Goal: Contribute content

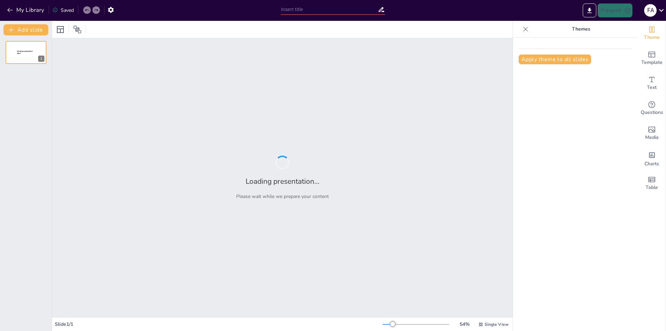
type input "Investigación del Sistema de Cañones Submarinos: Implicaciones Ecológicas"
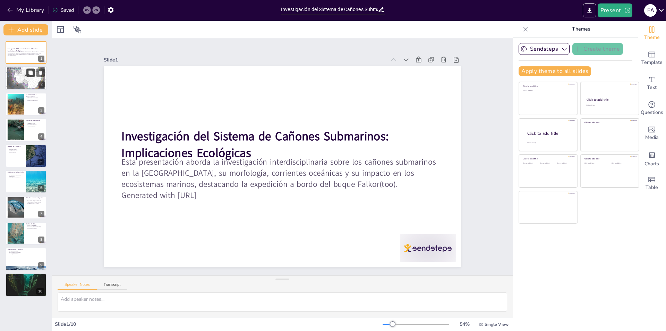
click at [28, 72] on icon at bounding box center [30, 72] width 5 height 5
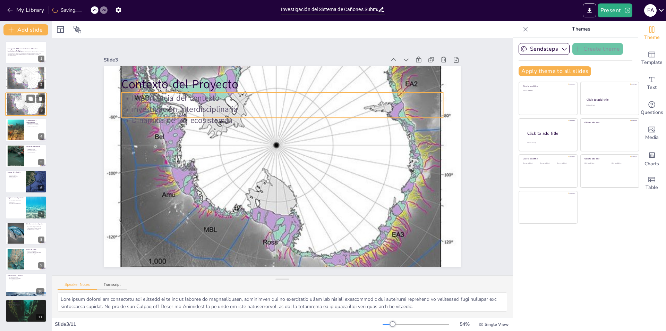
click at [22, 99] on p "Dinámica de los ecosistemas" at bounding box center [25, 98] width 37 height 1
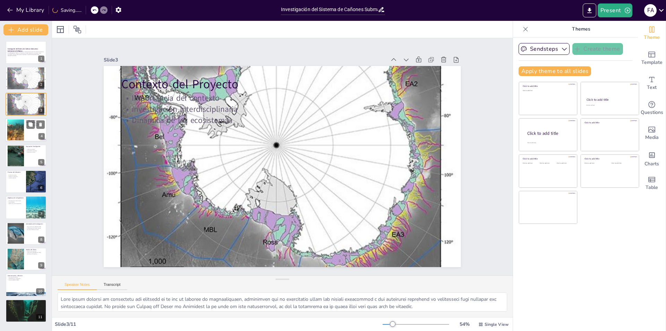
click at [22, 124] on div at bounding box center [16, 129] width 38 height 21
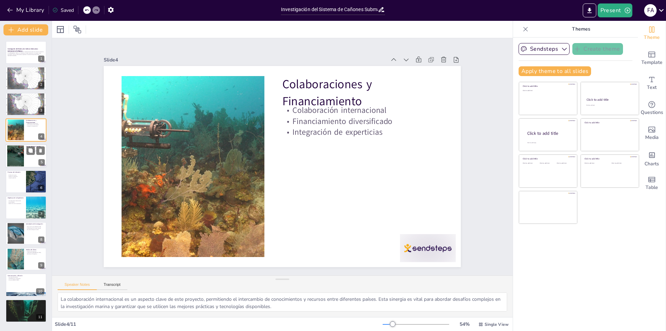
click at [22, 154] on div at bounding box center [15, 155] width 37 height 21
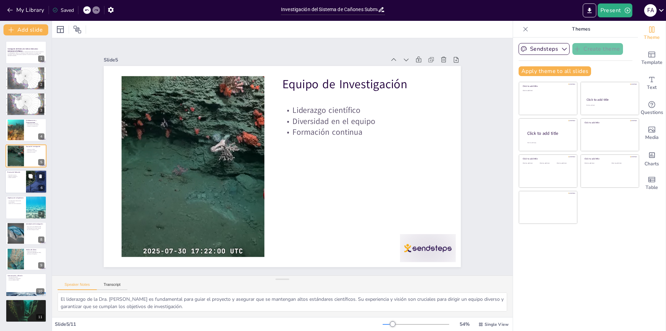
click at [24, 184] on div at bounding box center [26, 182] width 42 height 24
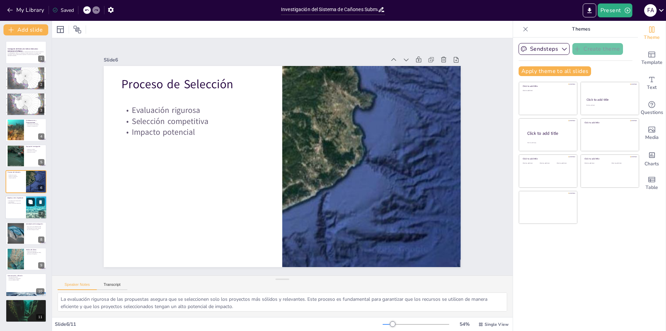
click at [27, 201] on button at bounding box center [30, 202] width 8 height 8
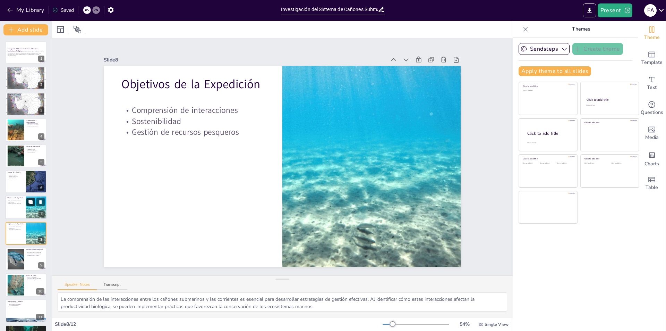
scroll to position [23, 0]
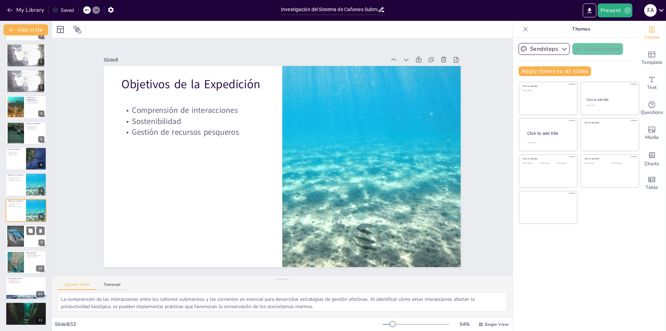
click at [23, 235] on div at bounding box center [16, 236] width 28 height 21
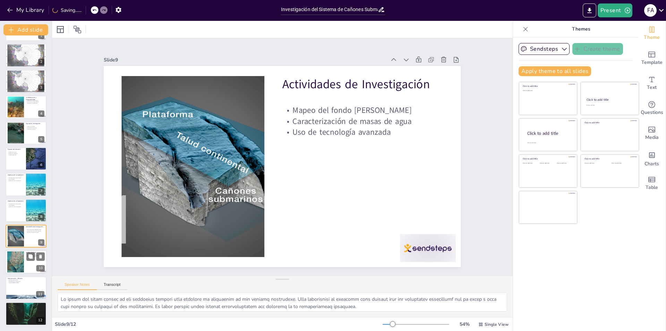
click at [24, 259] on div at bounding box center [26, 262] width 42 height 24
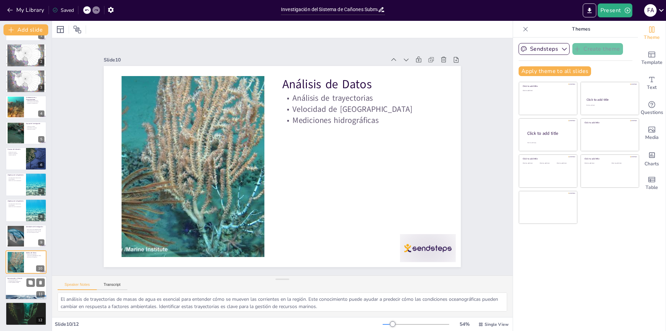
click at [18, 283] on div at bounding box center [26, 288] width 42 height 24
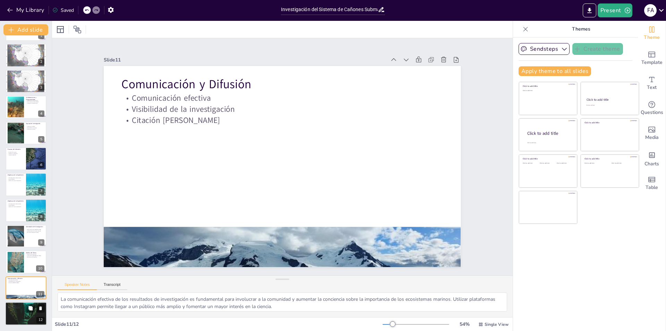
click at [23, 308] on p "Fomento de la investigación" at bounding box center [25, 307] width 37 height 1
type textarea "Proporcionar un contexto adicional a través de lecturas sugeridas es crucial pa…"
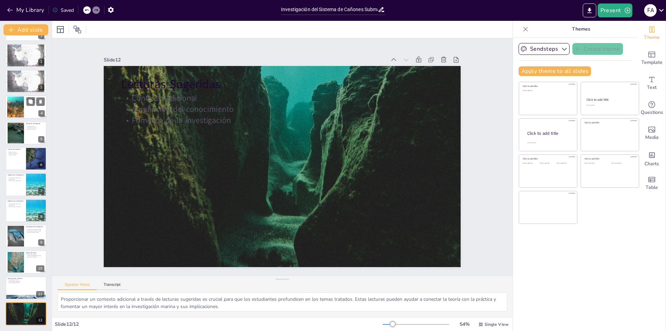
click at [17, 102] on div at bounding box center [16, 106] width 38 height 21
type textarea "La colaboración internacional es un aspecto clave de este proyecto, permitiendo…"
